Goal: Connect with others: Connect with others

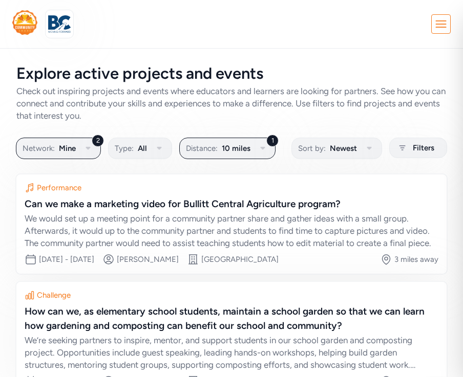
click at [443, 25] on icon at bounding box center [441, 24] width 18 height 18
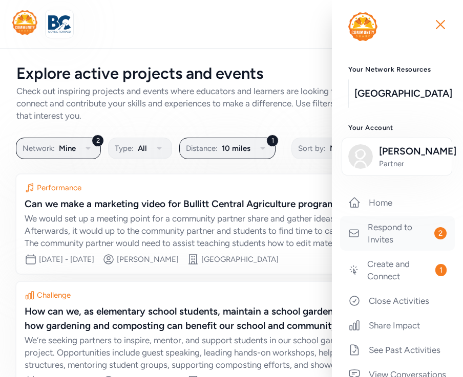
click at [389, 245] on link "Respond to Invites 2" at bounding box center [397, 233] width 115 height 35
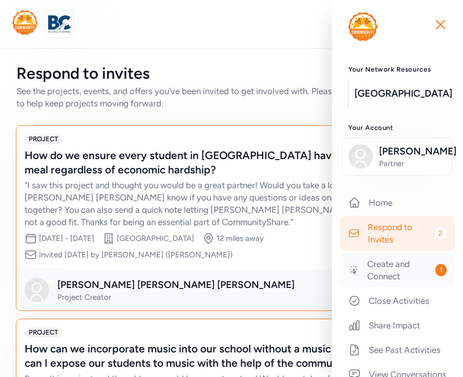
click at [406, 288] on link "Create and Connect 1" at bounding box center [397, 270] width 115 height 35
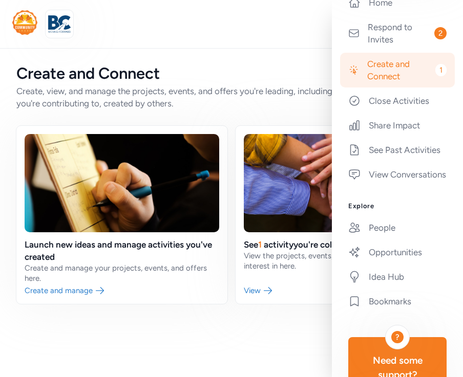
scroll to position [196, 0]
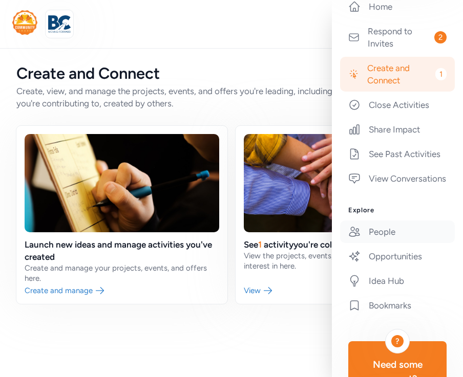
click at [400, 243] on link "People" at bounding box center [397, 232] width 115 height 23
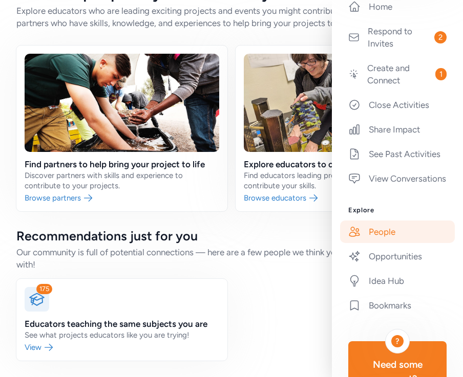
scroll to position [80, 0]
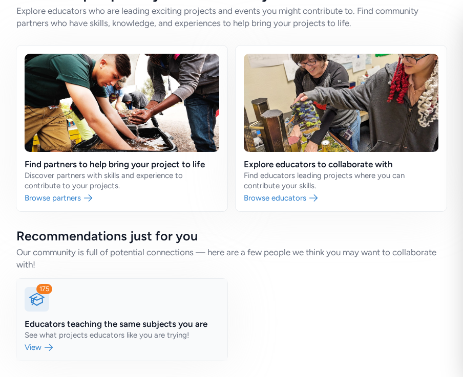
click at [171, 321] on link at bounding box center [121, 320] width 211 height 82
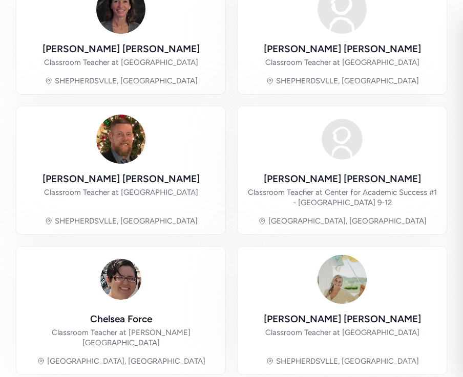
scroll to position [877, 0]
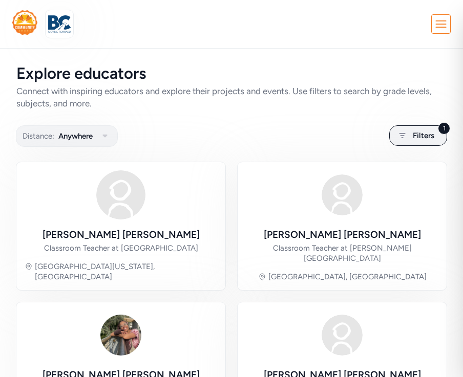
click at [450, 34] on div "Close Your Network Resources [GEOGRAPHIC_DATA] Your Account [PERSON_NAME] Partn…" at bounding box center [231, 24] width 438 height 28
click at [444, 27] on icon at bounding box center [441, 24] width 18 height 18
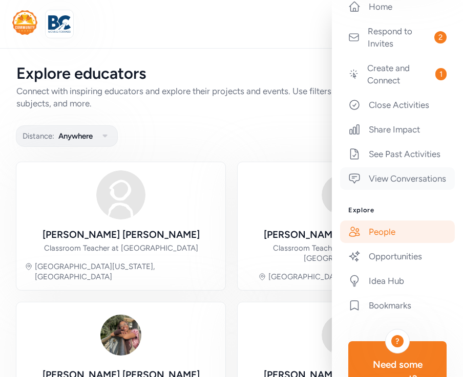
click at [385, 188] on link "View Conversations" at bounding box center [397, 178] width 115 height 23
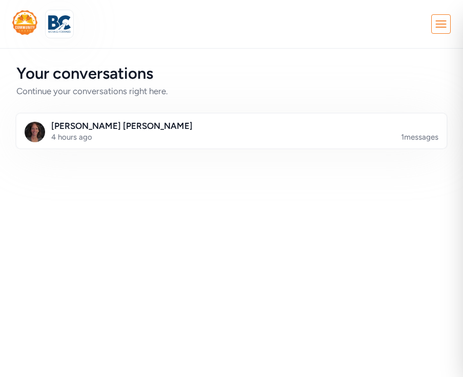
click at [227, 205] on div "Close Your Network Resources [GEOGRAPHIC_DATA] Your Account [PERSON_NAME] Partn…" at bounding box center [231, 188] width 463 height 377
